Goal: Task Accomplishment & Management: Manage account settings

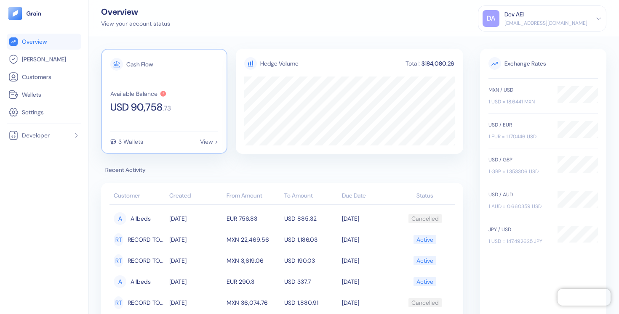
click at [136, 96] on div "Available Balance" at bounding box center [133, 94] width 47 height 6
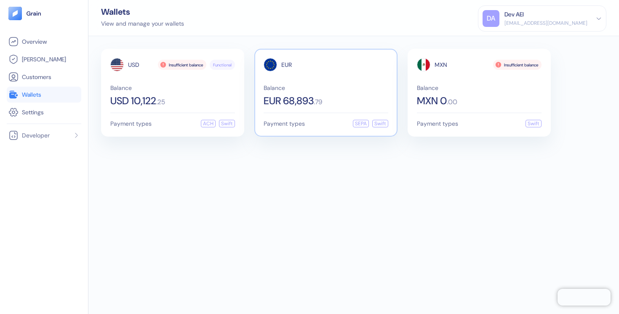
click at [322, 105] on span ". 79" at bounding box center [317, 102] width 8 height 7
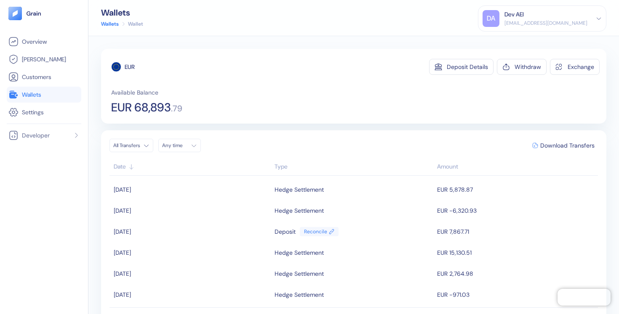
click at [27, 93] on span "Wallets" at bounding box center [31, 94] width 19 height 8
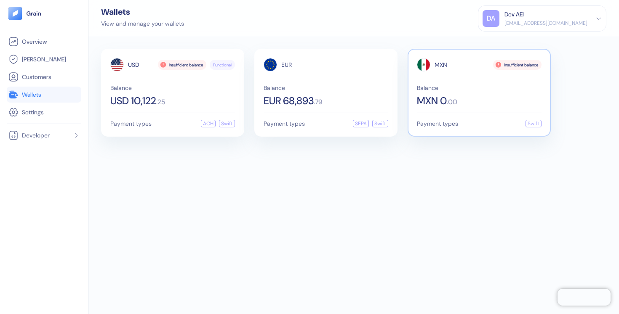
click at [484, 89] on span "Balance" at bounding box center [479, 88] width 125 height 6
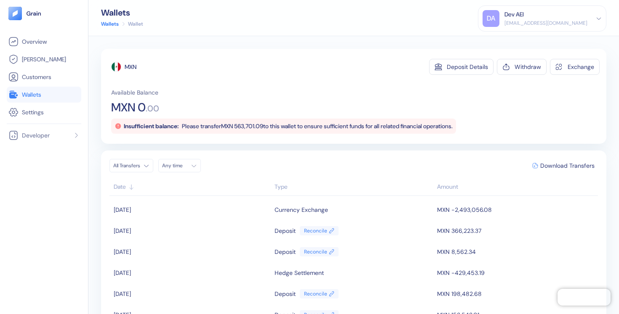
click at [49, 94] on link "Wallets" at bounding box center [43, 95] width 71 height 10
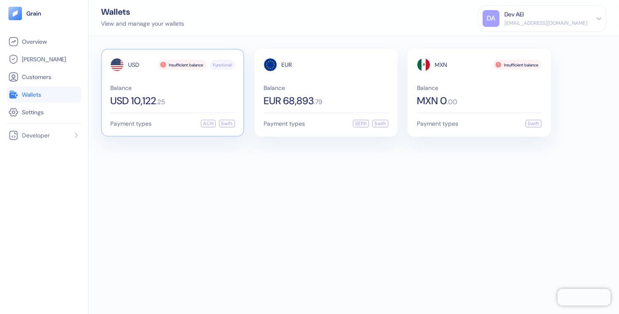
click at [174, 85] on span "Balance" at bounding box center [172, 88] width 125 height 6
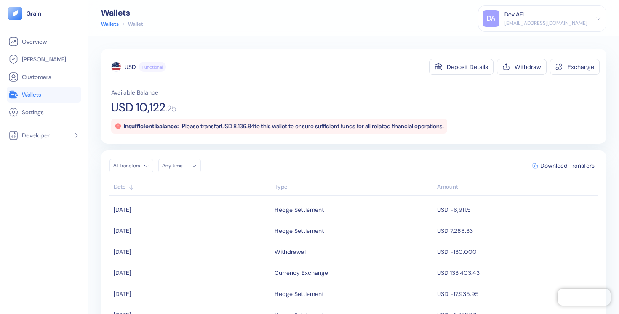
click at [43, 96] on link "Wallets" at bounding box center [43, 95] width 71 height 10
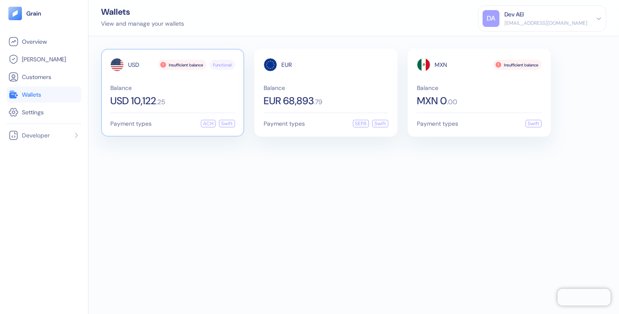
click at [211, 86] on span "Balance" at bounding box center [172, 88] width 125 height 6
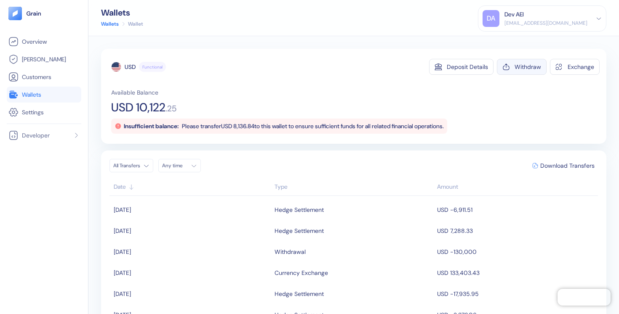
click at [522, 72] on button "Withdraw" at bounding box center [521, 67] width 50 height 16
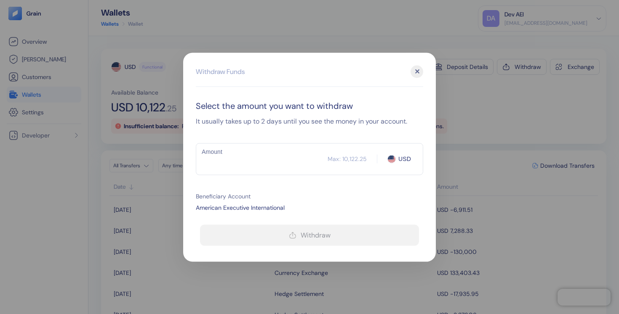
click at [335, 155] on div "Max: 10,122.25" at bounding box center [346, 159] width 39 height 8
click at [305, 165] on input "Amount" at bounding box center [262, 159] width 132 height 21
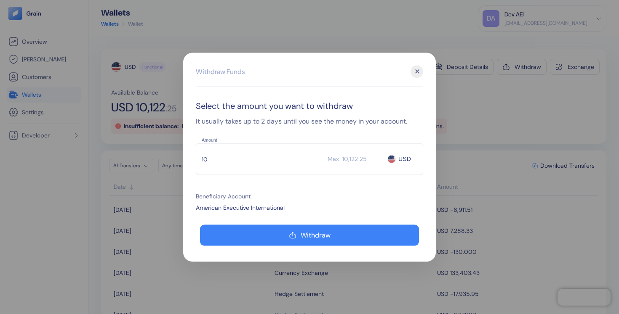
type input "10"
click at [420, 69] on div "✕" at bounding box center [416, 71] width 13 height 13
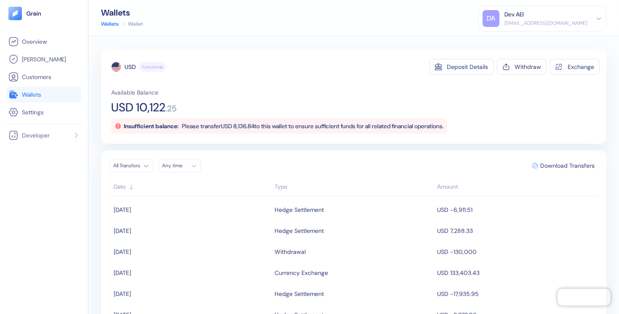
click at [53, 94] on link "Wallets" at bounding box center [43, 95] width 71 height 10
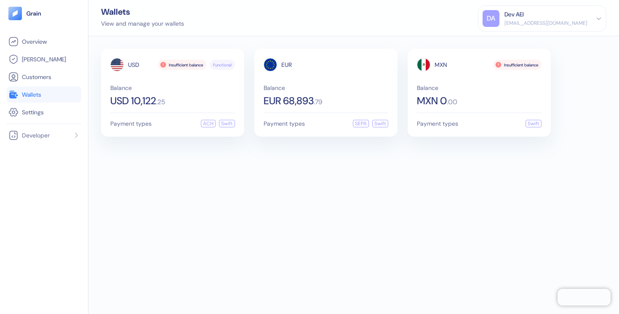
click at [547, 19] on div "[EMAIL_ADDRESS][DOMAIN_NAME]" at bounding box center [545, 23] width 83 height 8
click at [497, 40] on div "Sign Out" at bounding box center [504, 41] width 23 height 9
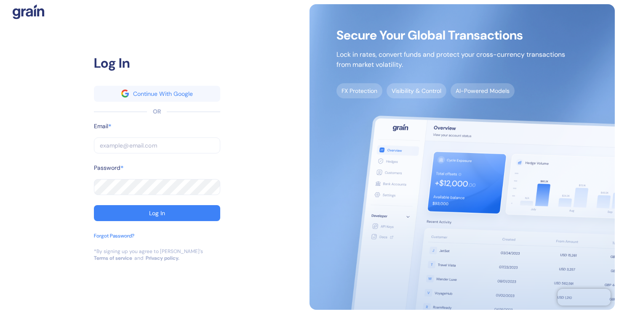
click at [179, 151] on input "text" at bounding box center [157, 146] width 126 height 16
type input "[EMAIL_ADDRESS][DOMAIN_NAME]"
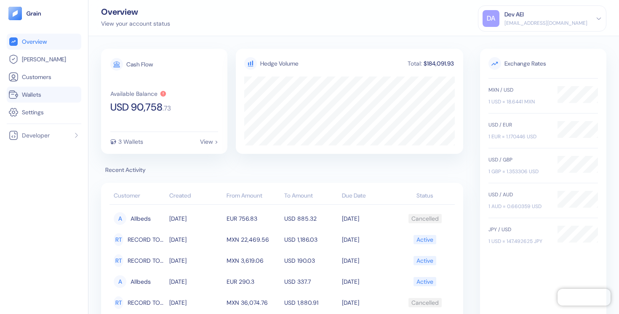
click at [27, 96] on span "Wallets" at bounding box center [31, 94] width 19 height 8
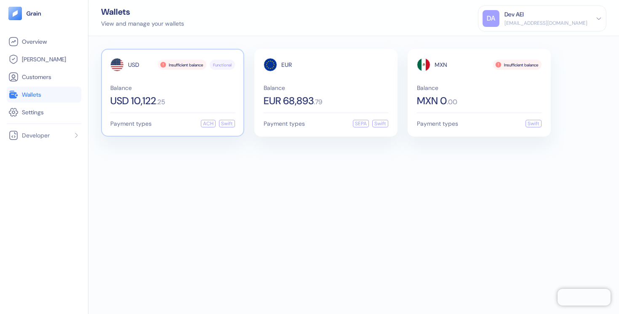
click at [204, 81] on div "USD Insufficient balance Functional Balance USD 10,122 . 25" at bounding box center [172, 82] width 125 height 48
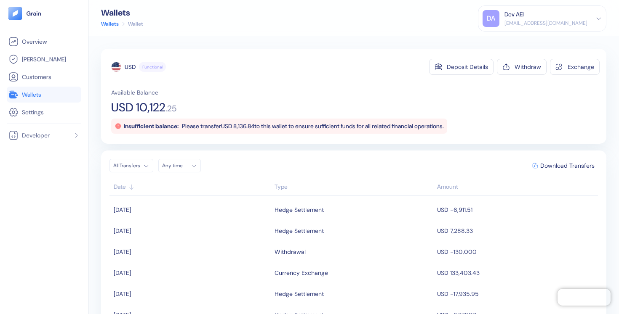
click at [550, 13] on div "Dev AEI" at bounding box center [545, 14] width 83 height 9
click at [496, 44] on div "Sign Out" at bounding box center [504, 41] width 23 height 9
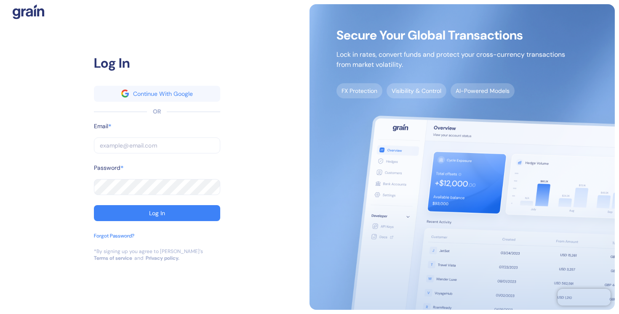
click at [193, 143] on input "text" at bounding box center [157, 146] width 126 height 16
type input "[EMAIL_ADDRESS][DOMAIN_NAME]"
